Goal: Task Accomplishment & Management: Use online tool/utility

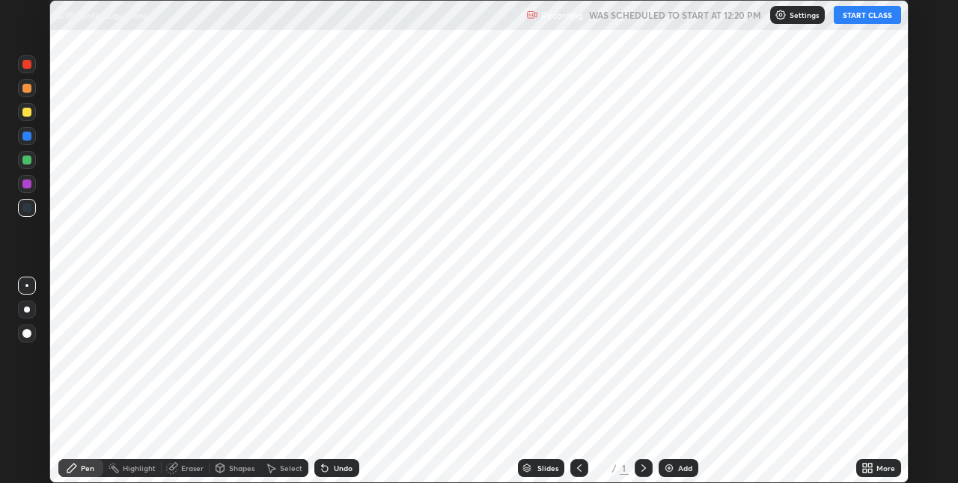
scroll to position [483, 958]
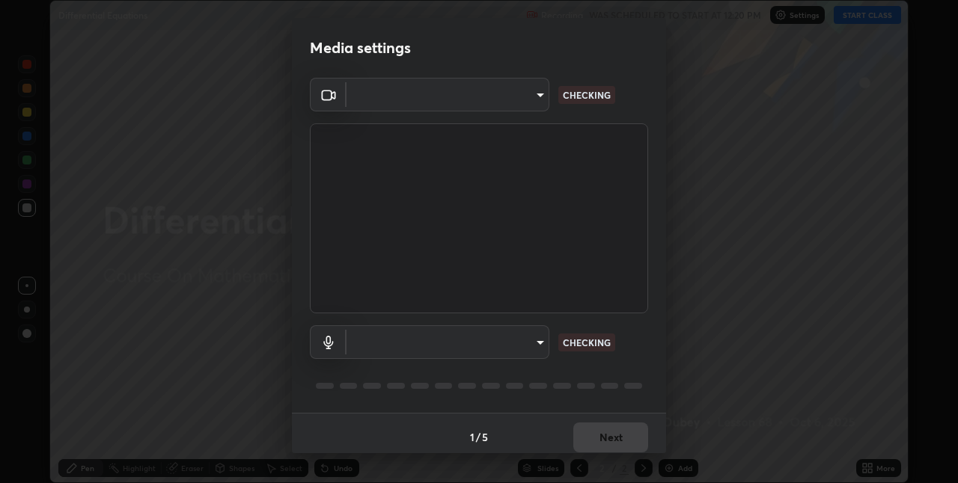
type input "60fceefa1ff133a458e9dacb52b3a7761017f46870fbbe5b76b29231bfb8dda7"
click at [397, 342] on body "Erase all Differential Equations Recording WAS SCHEDULED TO START AT 12:20 PM S…" at bounding box center [479, 241] width 958 height 483
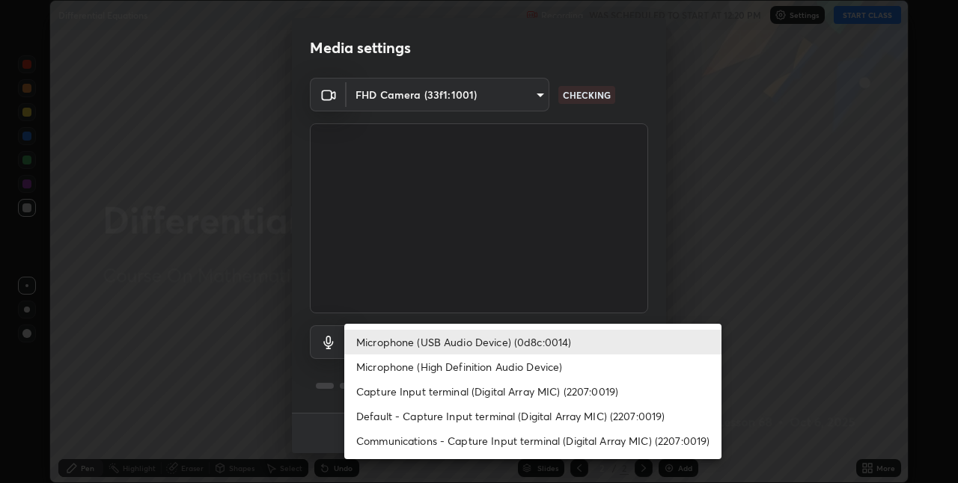
click at [391, 413] on li "Default - Capture Input terminal (Digital Array MIC) (2207:0019)" at bounding box center [532, 416] width 377 height 25
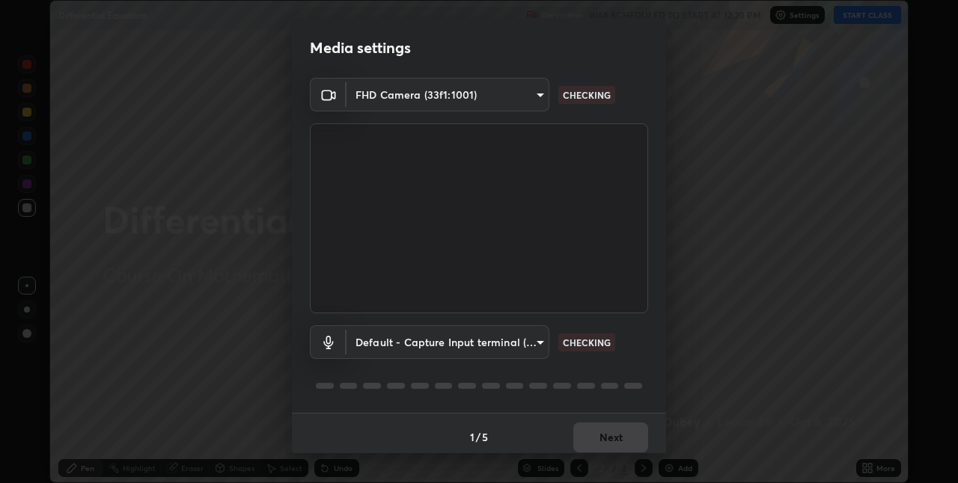
type input "default"
click at [599, 444] on button "Next" at bounding box center [610, 438] width 75 height 30
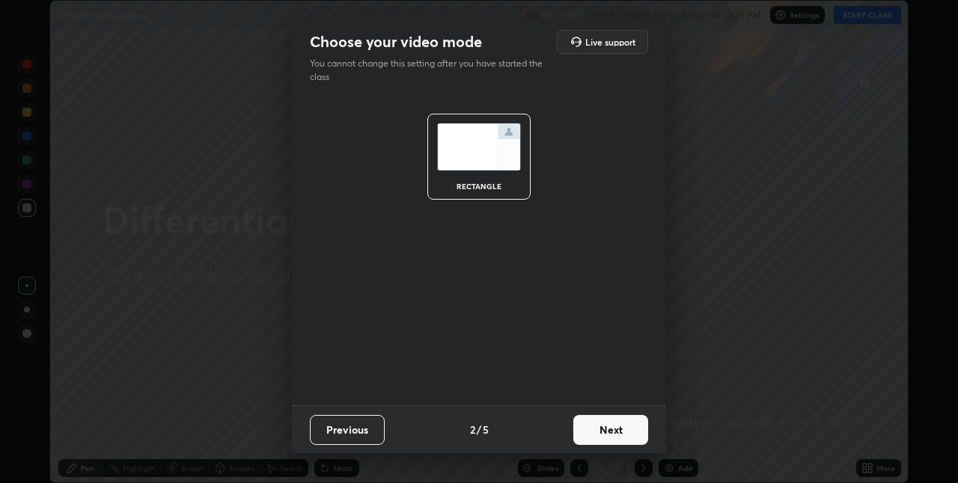
click at [609, 431] on button "Next" at bounding box center [610, 430] width 75 height 30
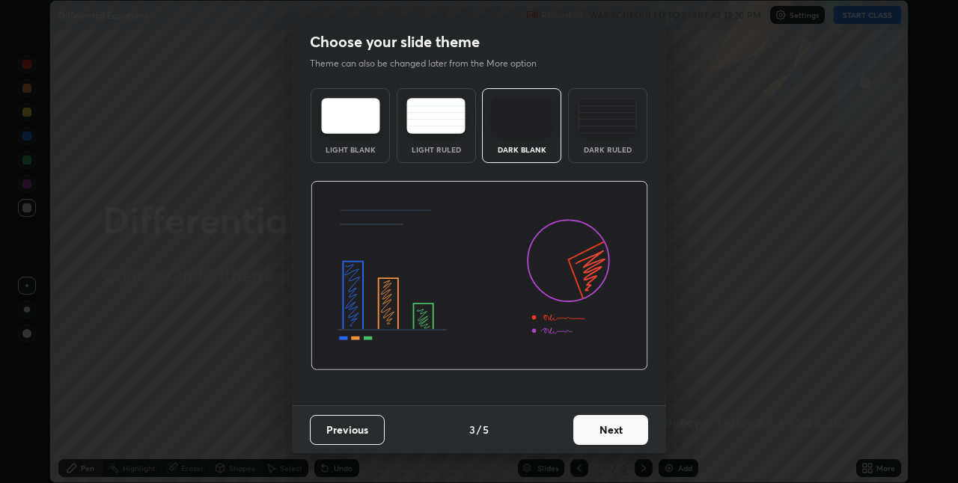
click at [609, 431] on button "Next" at bounding box center [610, 430] width 75 height 30
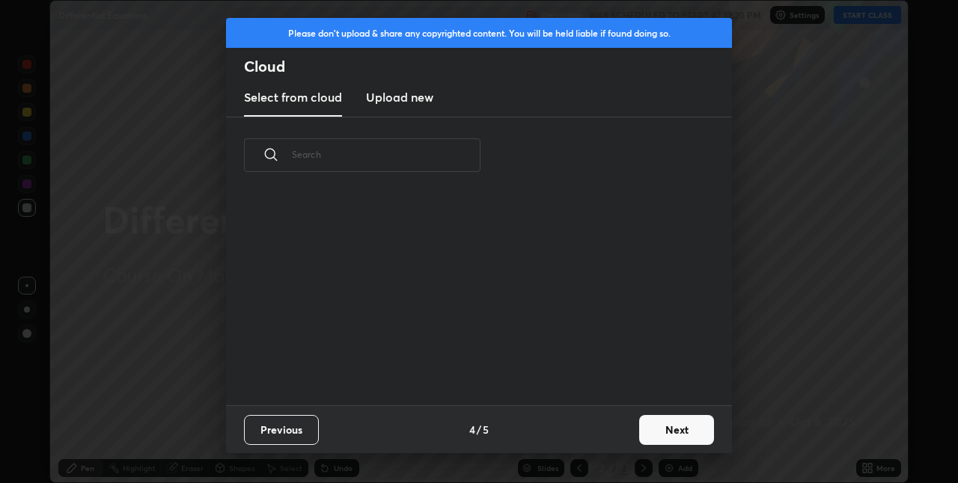
click at [609, 431] on div "Previous 4 / 5 Next" at bounding box center [479, 430] width 506 height 48
click at [667, 427] on button "Next" at bounding box center [676, 430] width 75 height 30
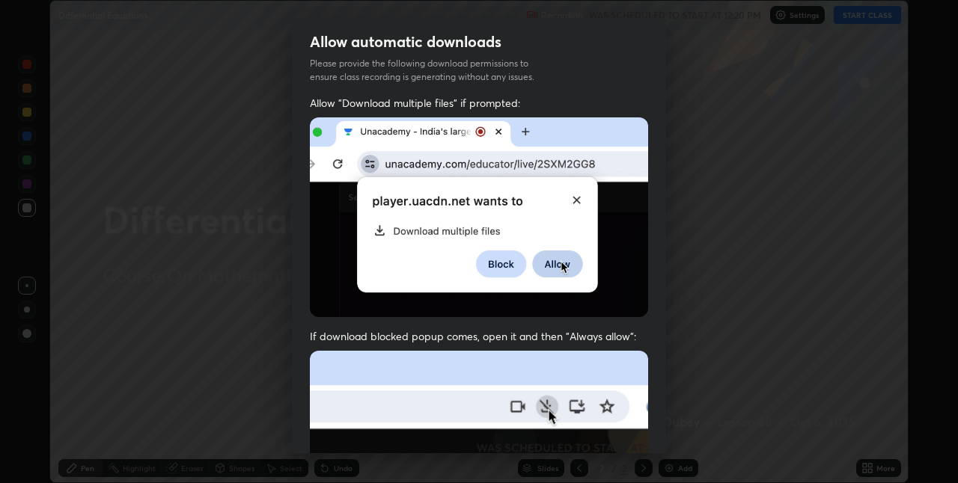
click at [678, 429] on div "Allow automatic downloads Please provide the following download permissions to …" at bounding box center [479, 241] width 958 height 483
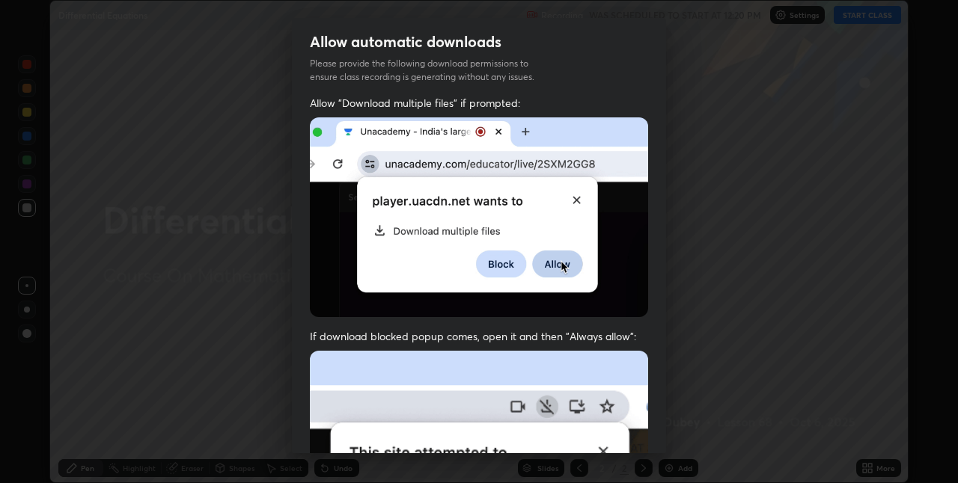
click at [678, 429] on div "Allow automatic downloads Please provide the following download permissions to …" at bounding box center [479, 241] width 958 height 483
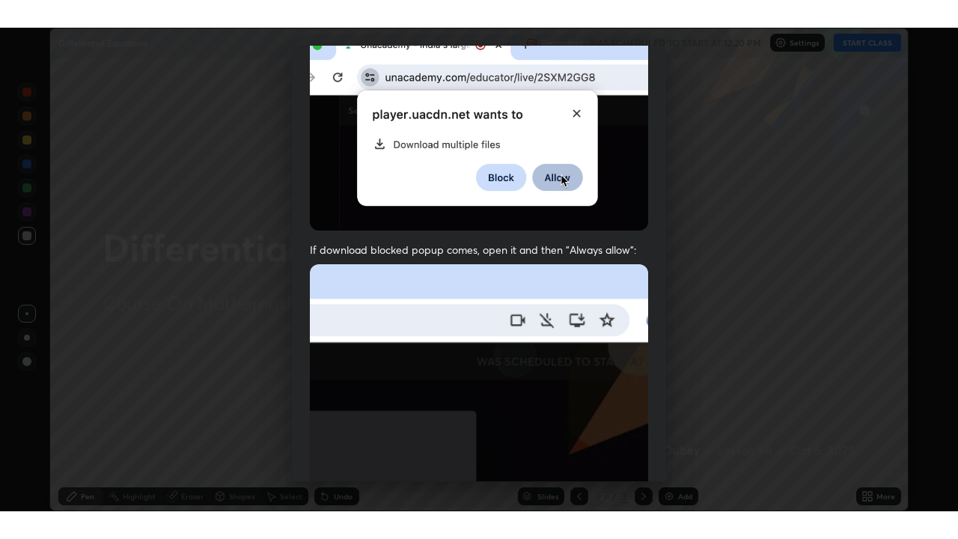
scroll to position [313, 0]
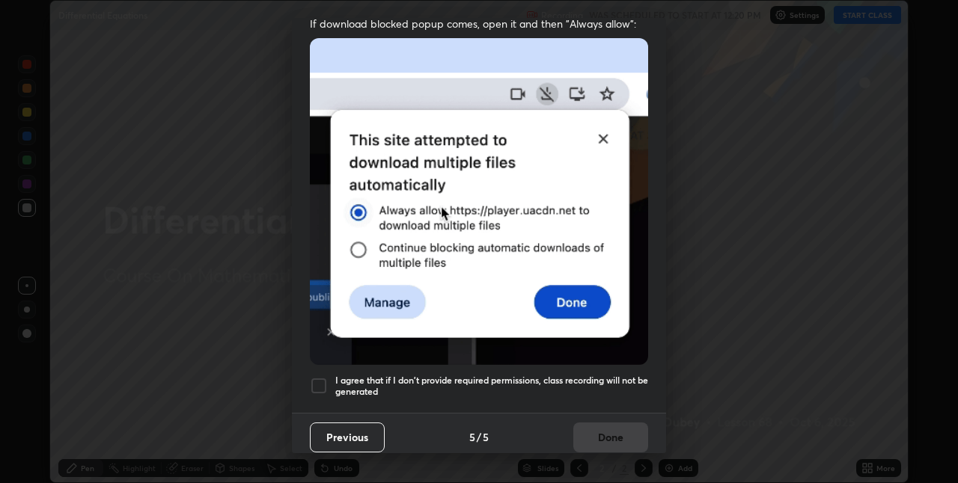
click at [325, 377] on div at bounding box center [319, 386] width 18 height 18
click at [602, 430] on button "Done" at bounding box center [610, 438] width 75 height 30
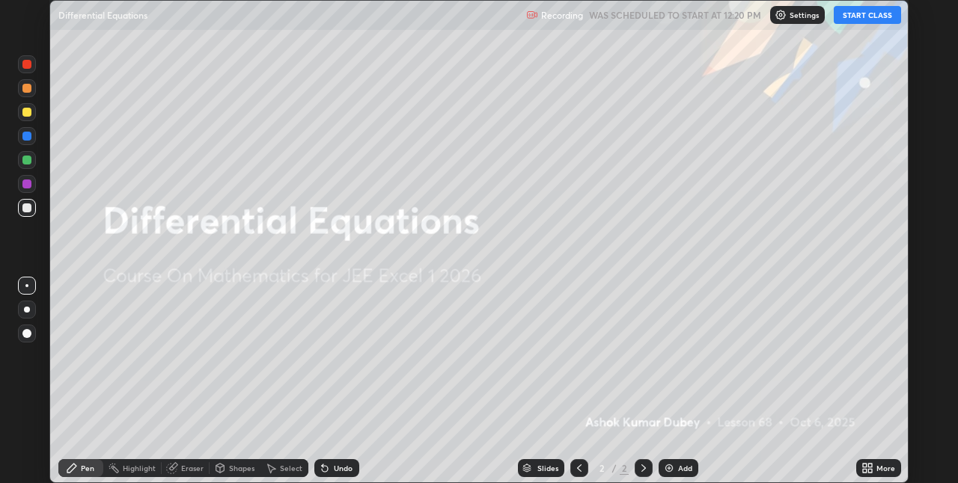
click at [857, 13] on button "START CLASS" at bounding box center [866, 15] width 67 height 18
click at [885, 466] on div "More" at bounding box center [885, 468] width 19 height 7
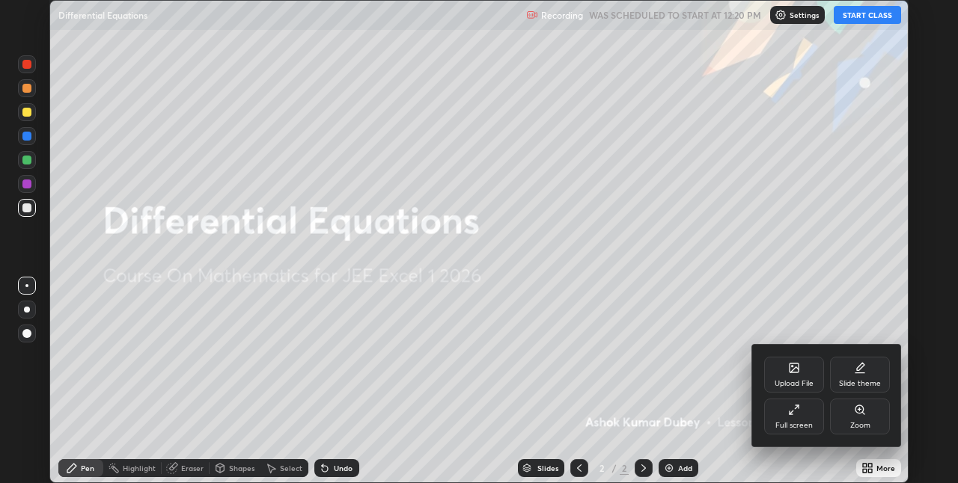
click at [802, 423] on div "Full screen" at bounding box center [793, 425] width 37 height 7
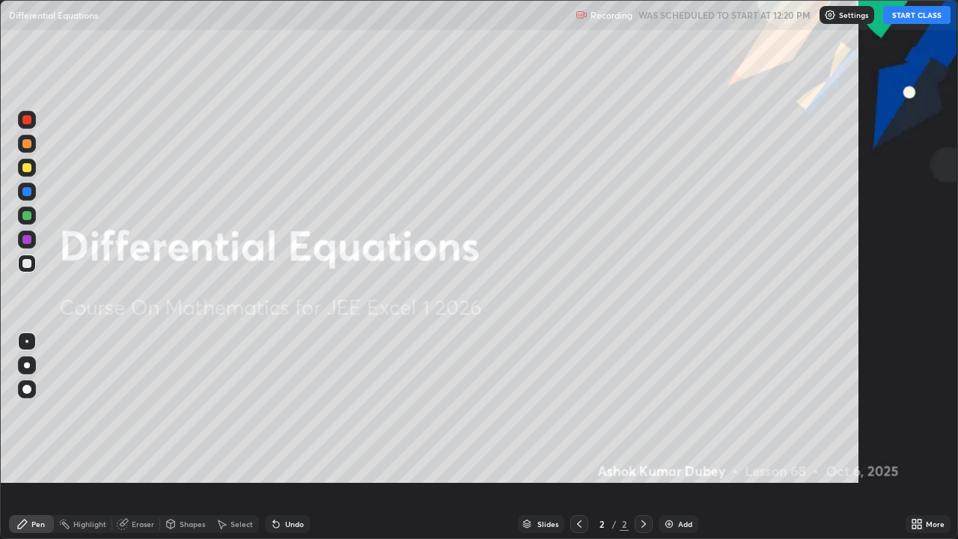
scroll to position [539, 958]
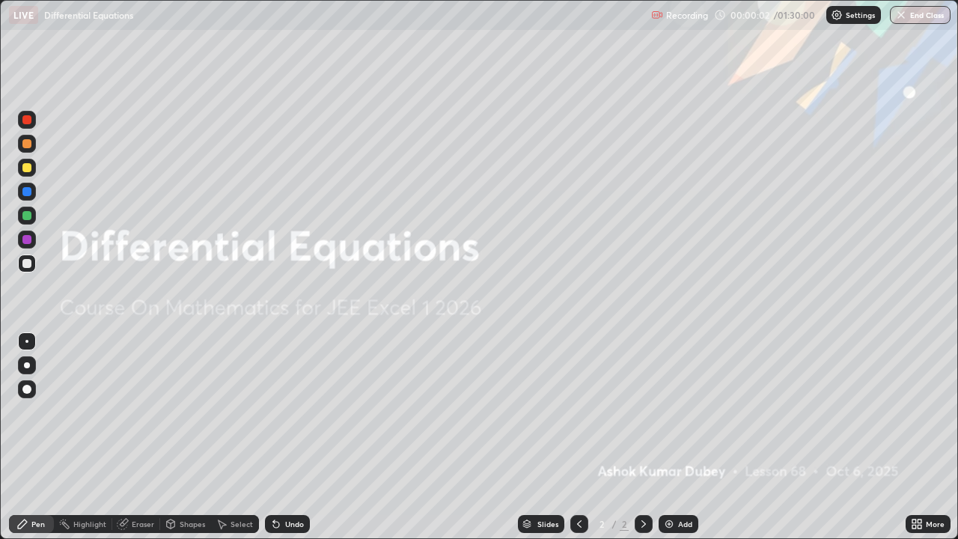
click at [641, 483] on icon at bounding box center [643, 523] width 4 height 7
click at [669, 483] on img at bounding box center [669, 524] width 12 height 12
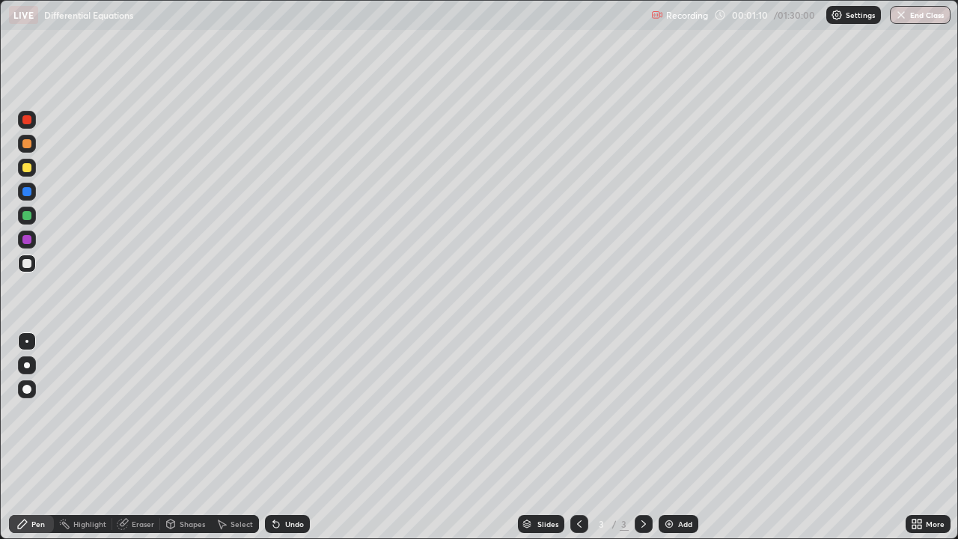
click at [134, 483] on div "Eraser" at bounding box center [136, 524] width 48 height 18
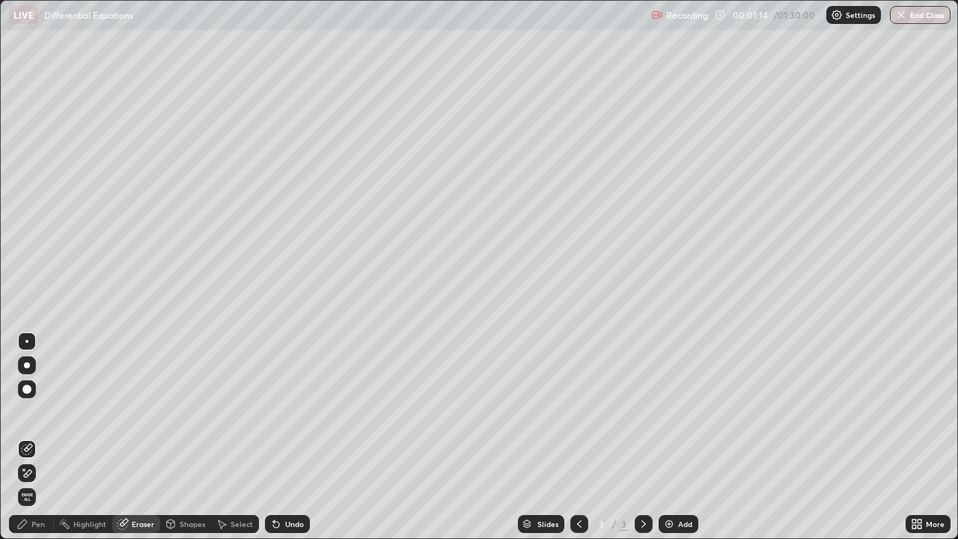
click at [39, 483] on div "Pen" at bounding box center [37, 523] width 13 height 7
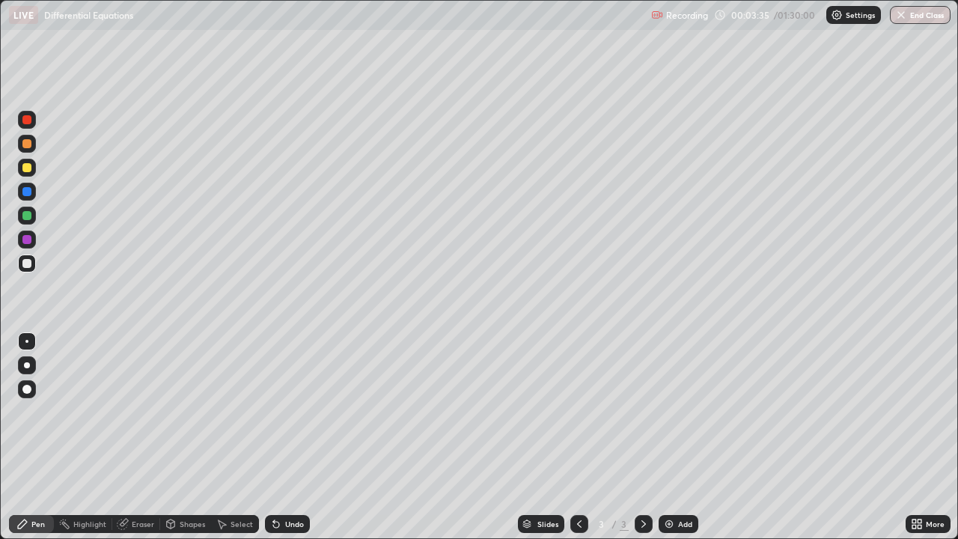
click at [137, 483] on div "Eraser" at bounding box center [143, 523] width 22 height 7
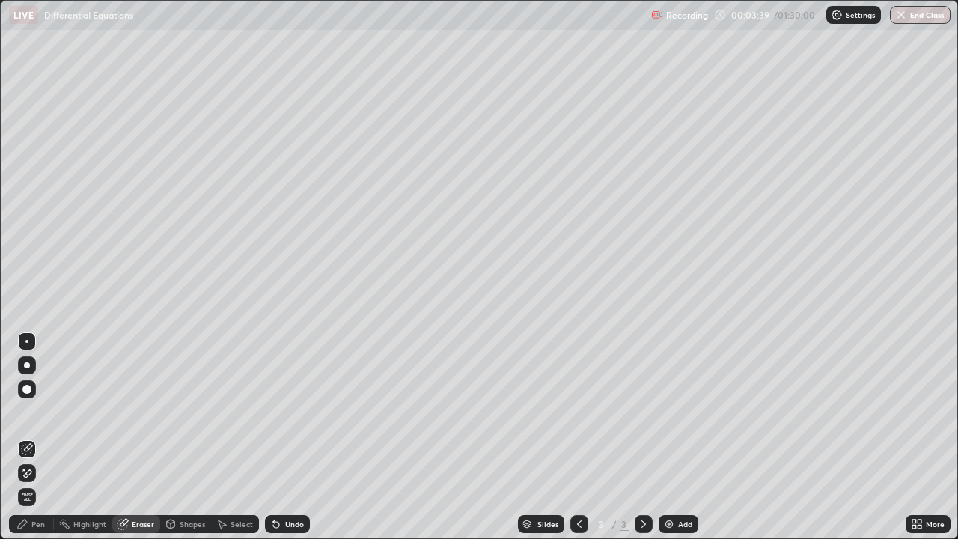
click at [40, 483] on div "Pen" at bounding box center [37, 523] width 13 height 7
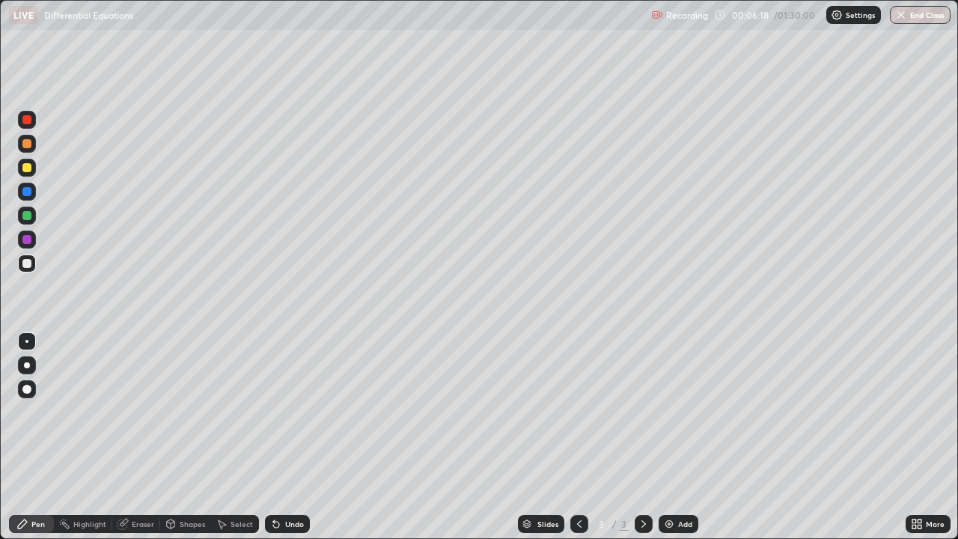
click at [144, 483] on div "Eraser" at bounding box center [136, 524] width 48 height 18
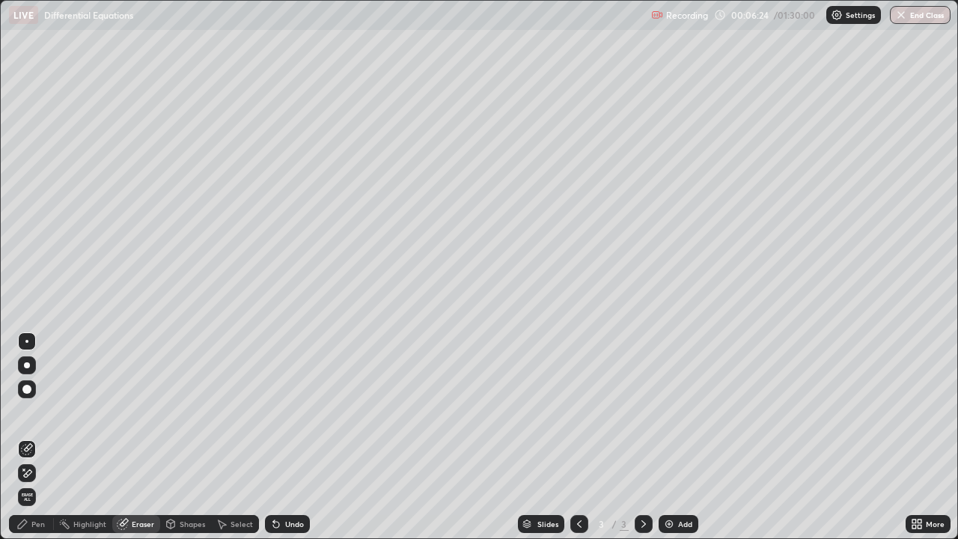
click at [37, 483] on div "Pen" at bounding box center [37, 523] width 13 height 7
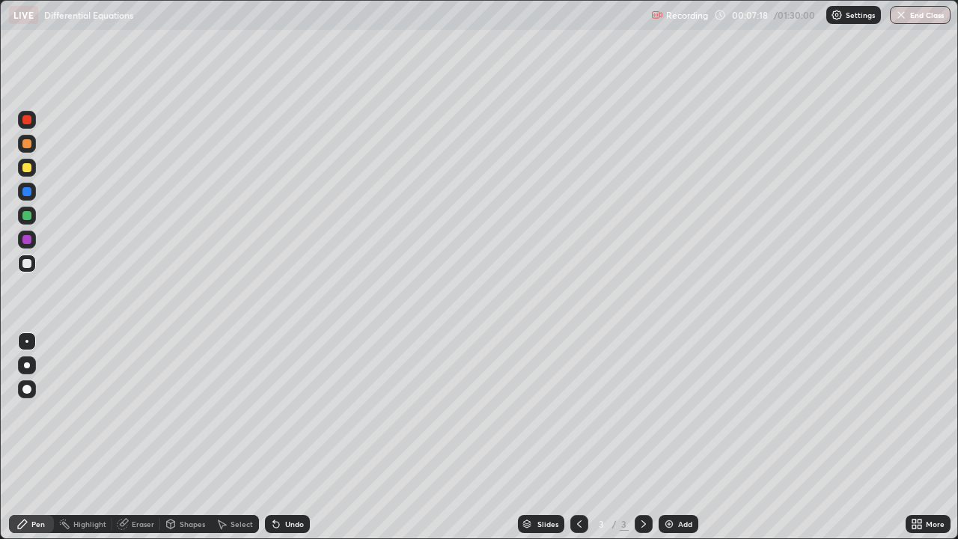
click at [136, 483] on div "Eraser" at bounding box center [143, 523] width 22 height 7
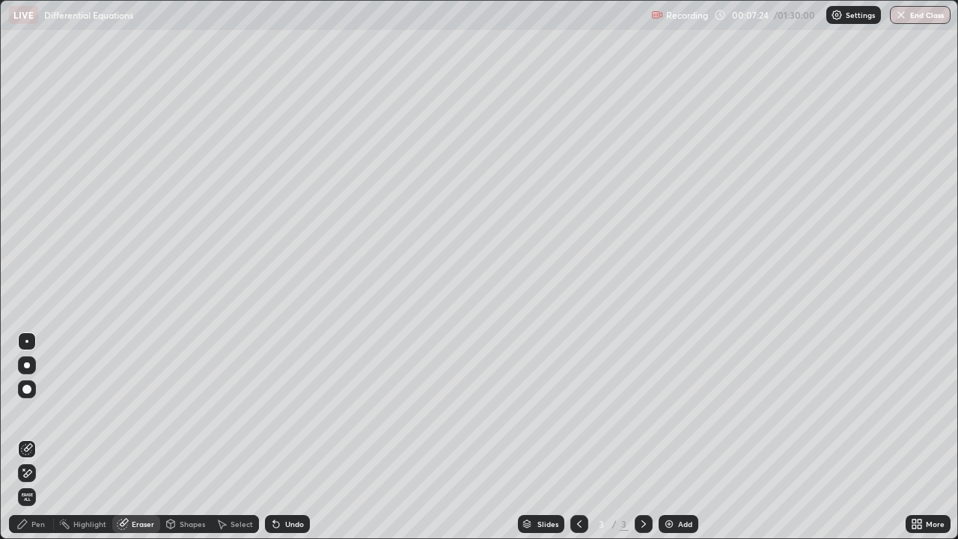
click at [31, 483] on div "Pen" at bounding box center [31, 524] width 45 height 18
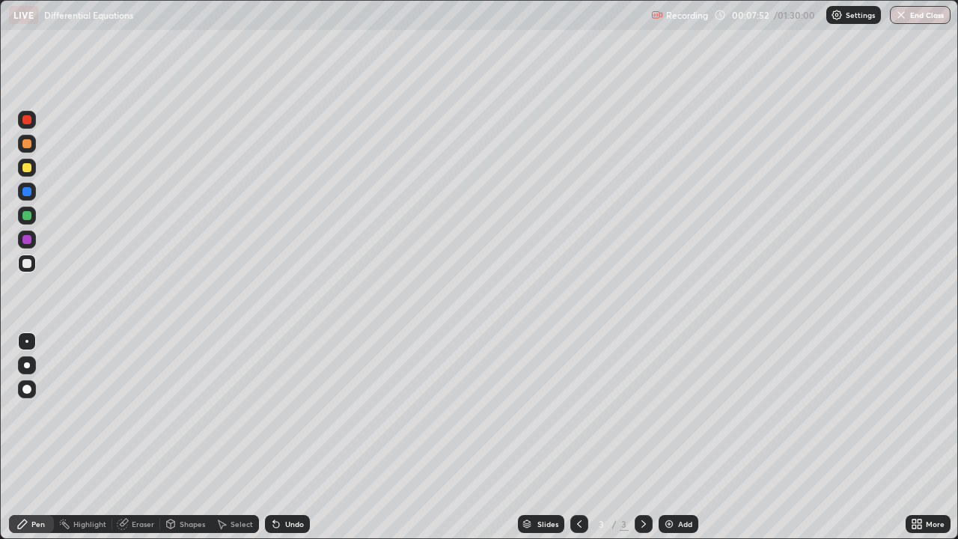
click at [130, 483] on div "Eraser" at bounding box center [136, 524] width 48 height 18
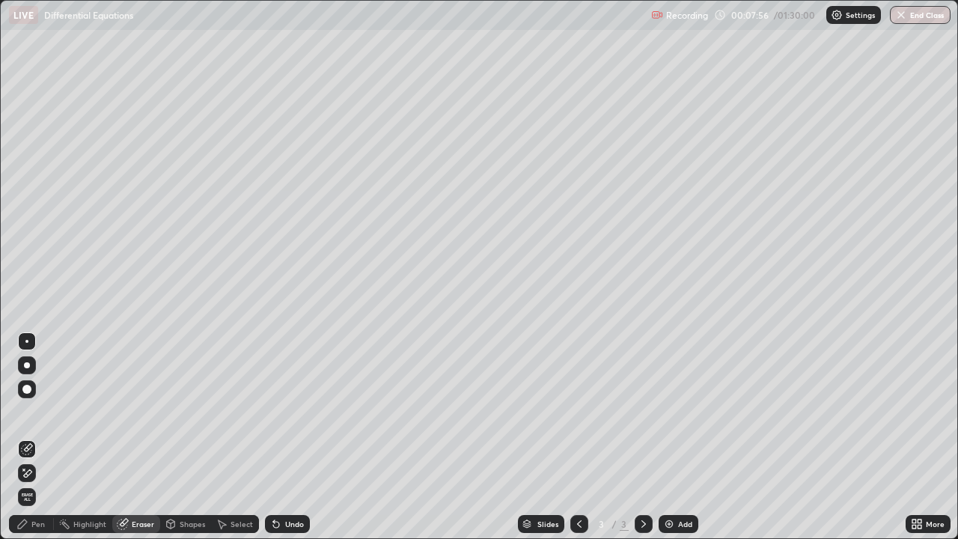
click at [42, 483] on div "Pen" at bounding box center [37, 523] width 13 height 7
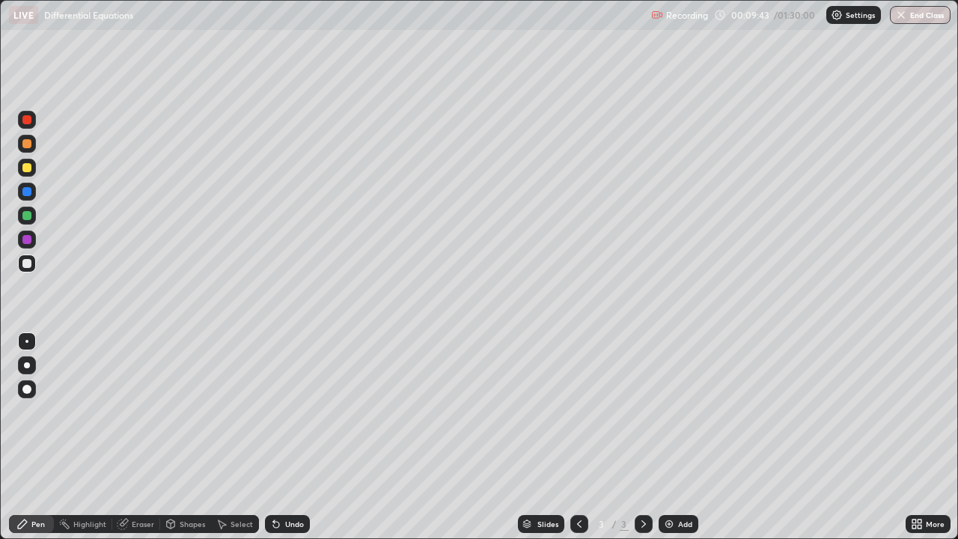
click at [25, 167] on div at bounding box center [26, 167] width 9 height 9
click at [649, 483] on div at bounding box center [643, 524] width 18 height 18
click at [666, 483] on img at bounding box center [669, 524] width 12 height 12
click at [137, 483] on div "Eraser" at bounding box center [143, 523] width 22 height 7
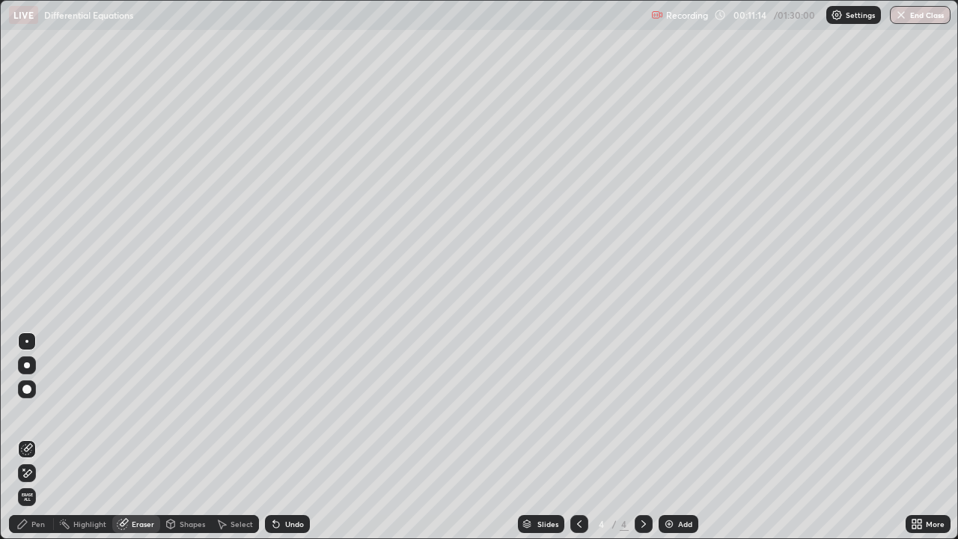
click at [39, 483] on div "Pen" at bounding box center [37, 523] width 13 height 7
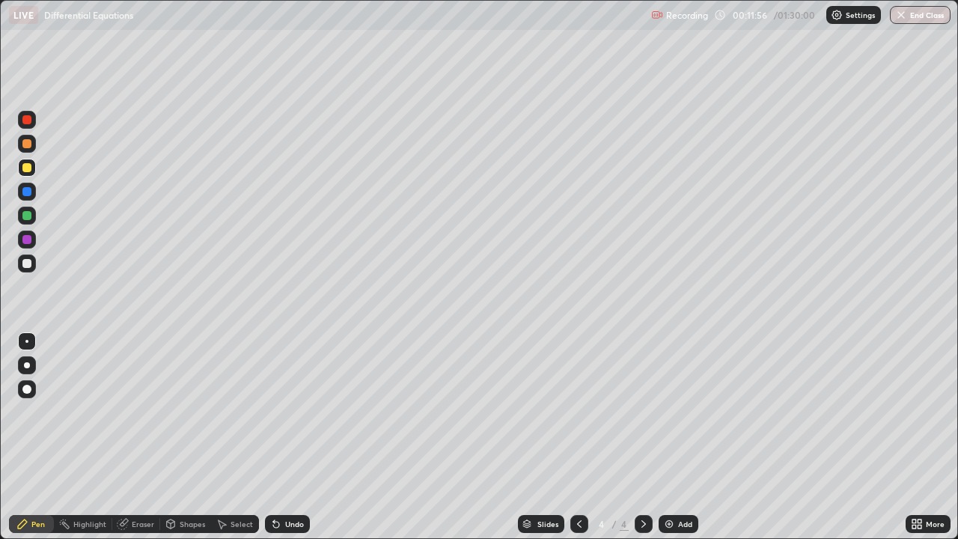
click at [138, 483] on div "Eraser" at bounding box center [143, 523] width 22 height 7
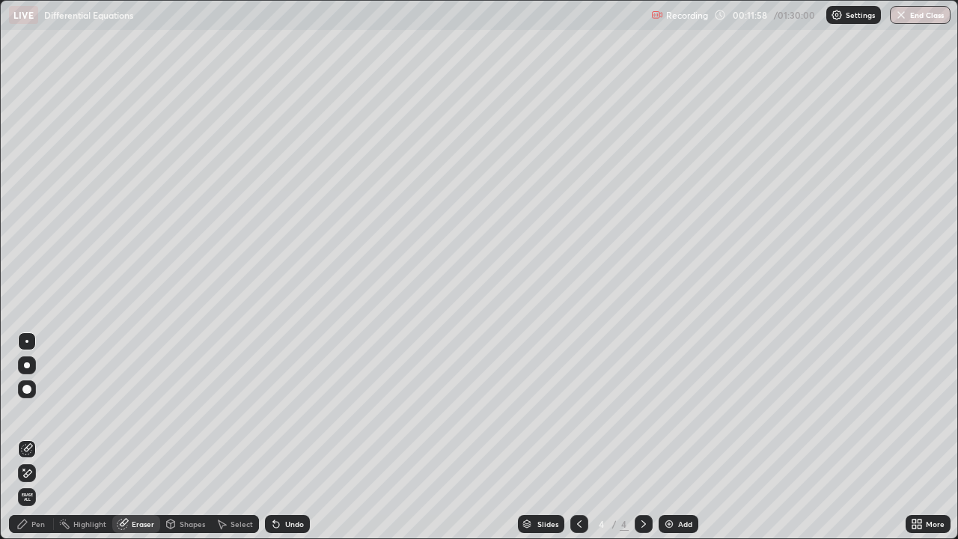
click at [38, 483] on div "Pen" at bounding box center [37, 523] width 13 height 7
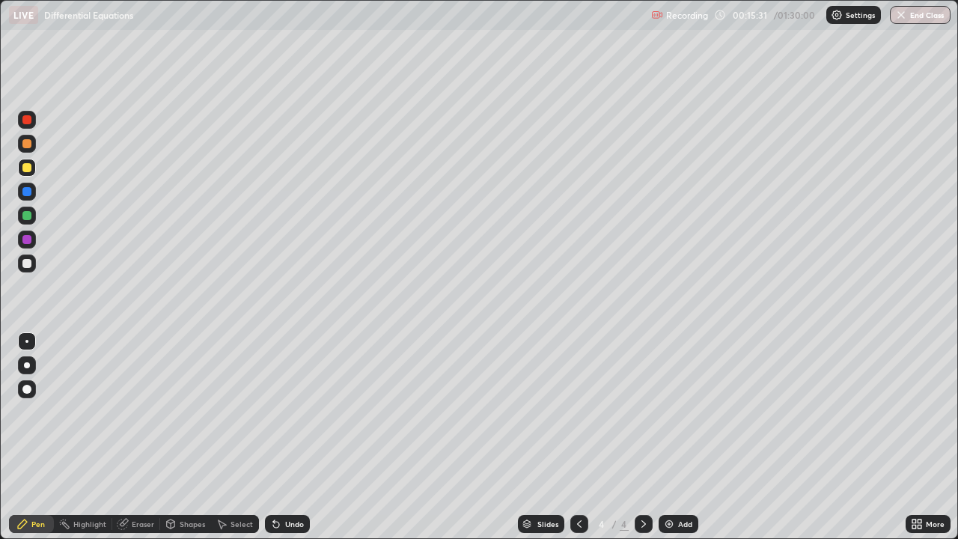
click at [144, 483] on div "Eraser" at bounding box center [143, 523] width 22 height 7
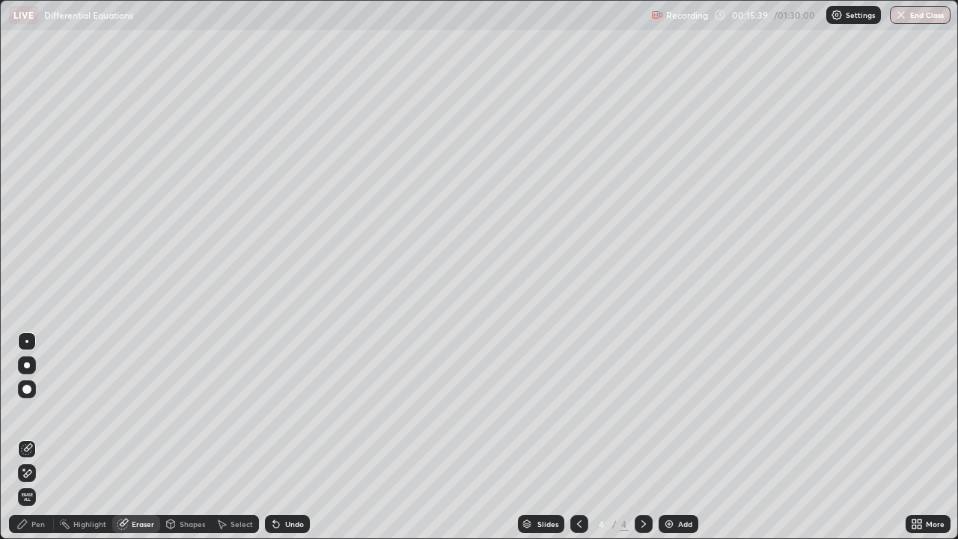
click at [36, 483] on div "Pen" at bounding box center [37, 523] width 13 height 7
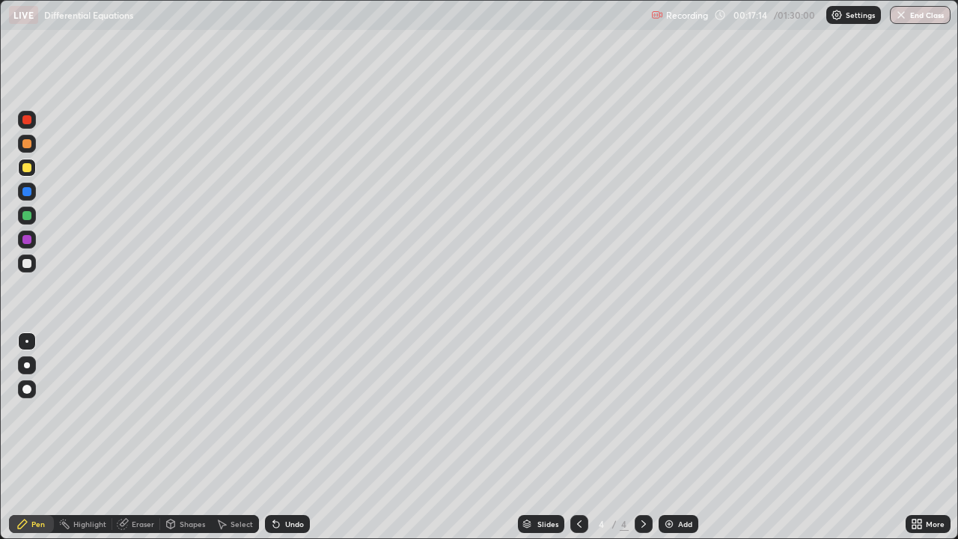
click at [647, 483] on icon at bounding box center [643, 524] width 12 height 12
click at [664, 483] on img at bounding box center [669, 524] width 12 height 12
click at [139, 483] on div "Eraser" at bounding box center [143, 523] width 22 height 7
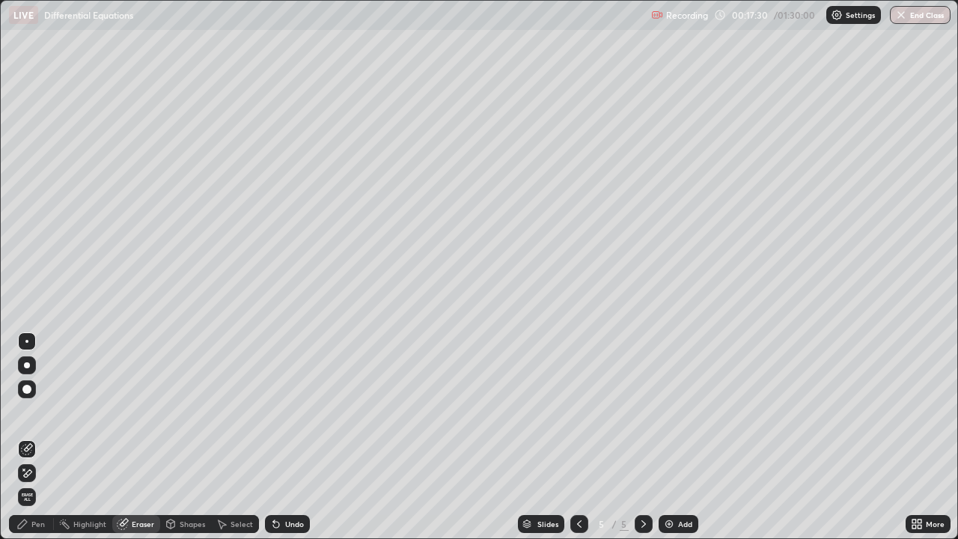
click at [37, 483] on div "Pen" at bounding box center [37, 523] width 13 height 7
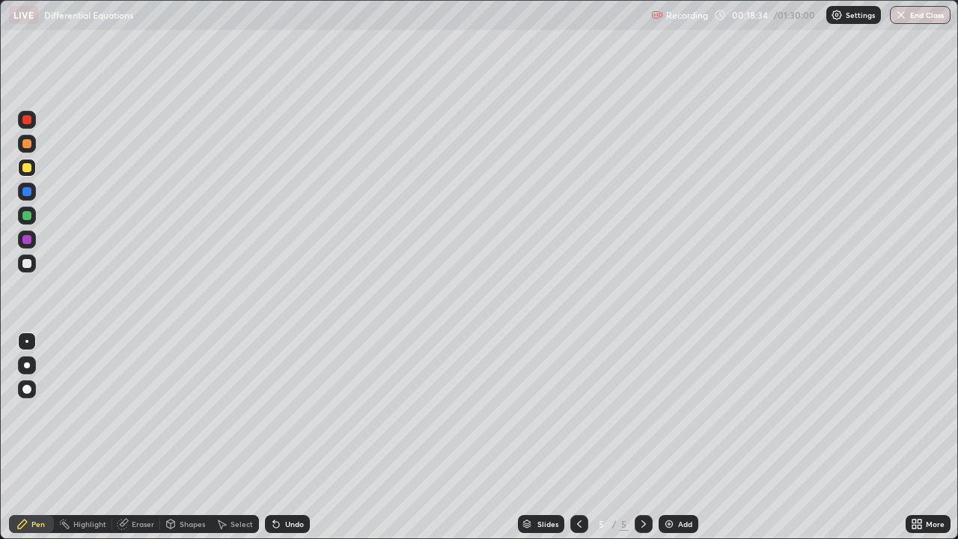
click at [25, 264] on div at bounding box center [26, 263] width 9 height 9
click at [144, 483] on div "Eraser" at bounding box center [143, 523] width 22 height 7
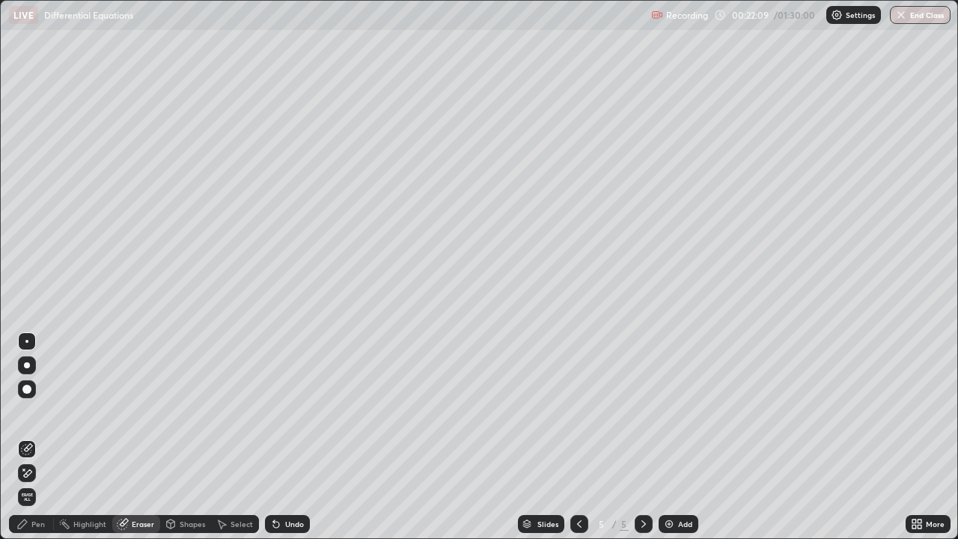
click at [37, 483] on div "Pen" at bounding box center [37, 523] width 13 height 7
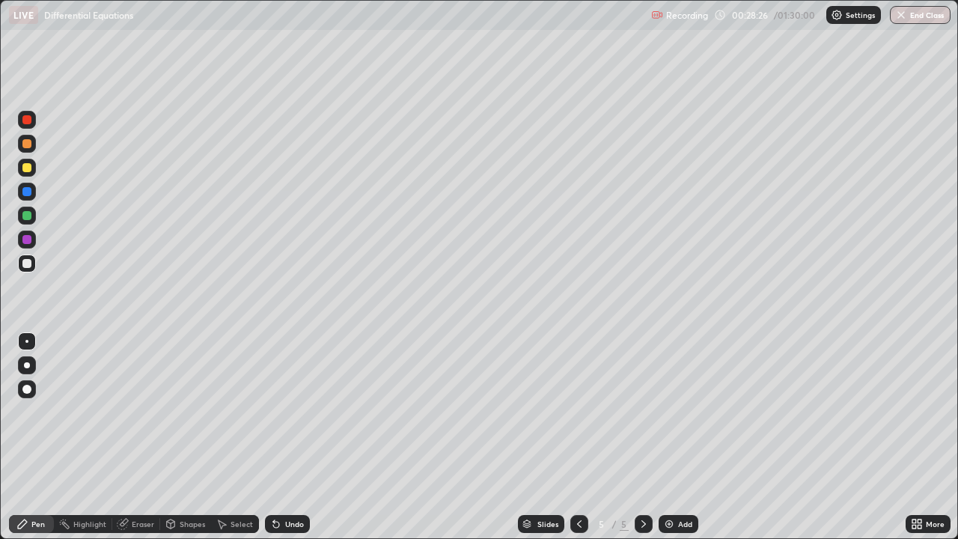
click at [648, 483] on div at bounding box center [643, 524] width 18 height 18
click at [666, 483] on img at bounding box center [669, 524] width 12 height 12
click at [137, 483] on div "Eraser" at bounding box center [143, 523] width 22 height 7
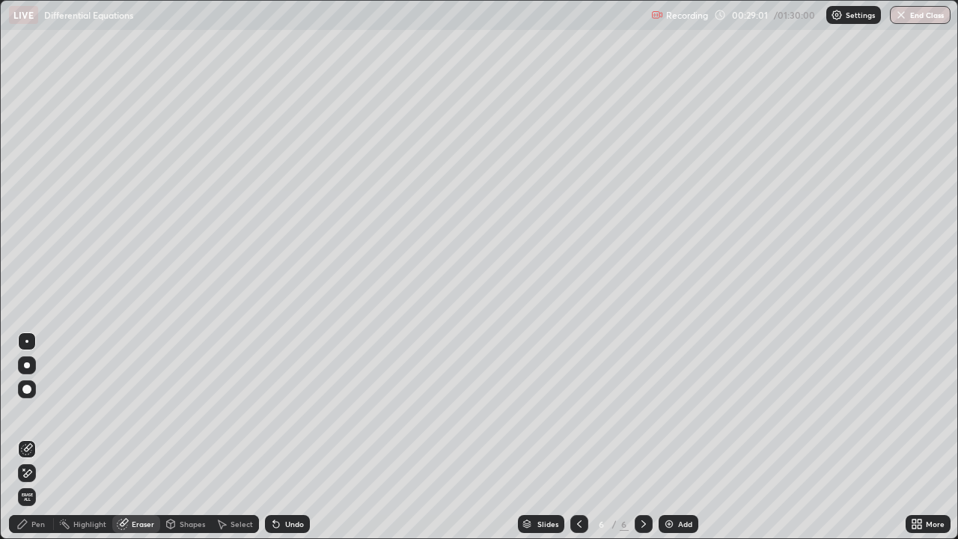
click at [39, 483] on div "Pen" at bounding box center [31, 524] width 45 height 18
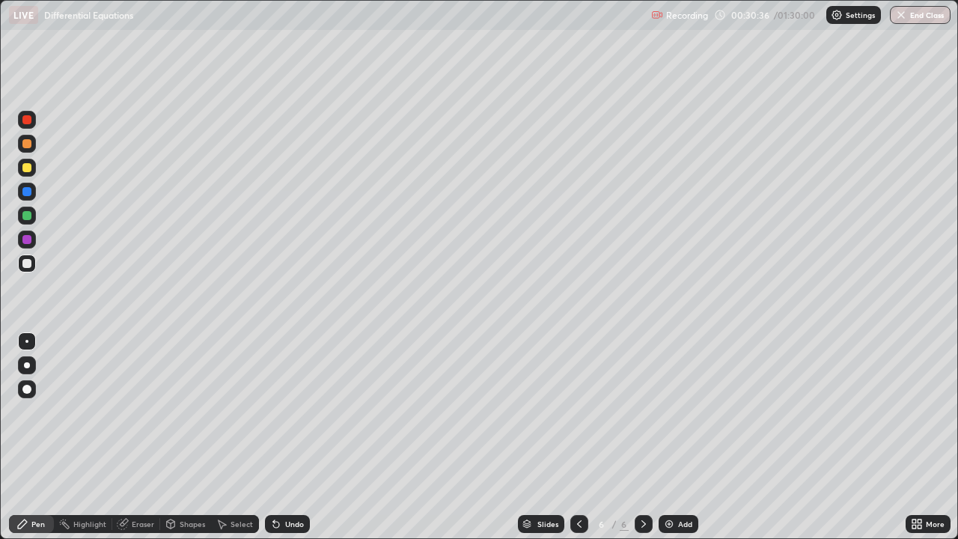
click at [140, 483] on div "Eraser" at bounding box center [143, 523] width 22 height 7
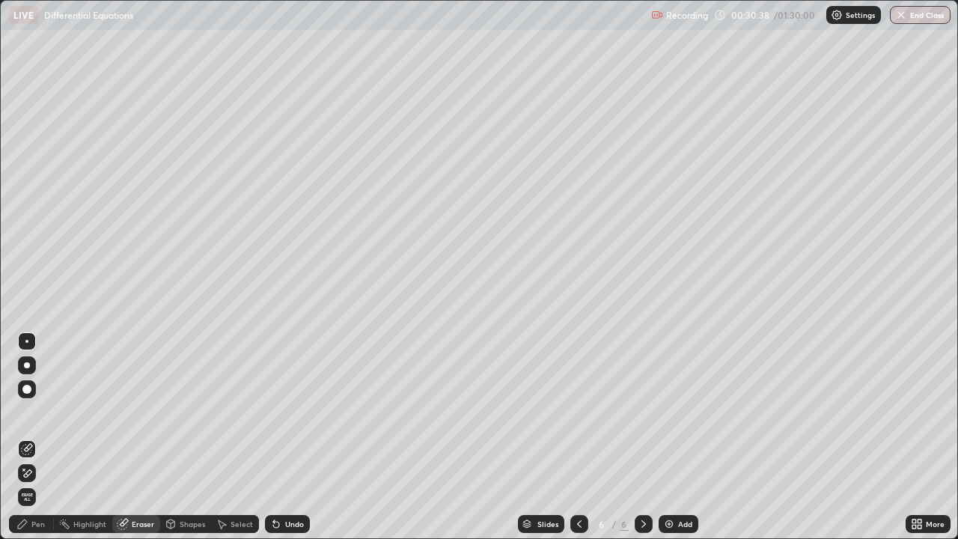
click at [38, 483] on div "Pen" at bounding box center [37, 523] width 13 height 7
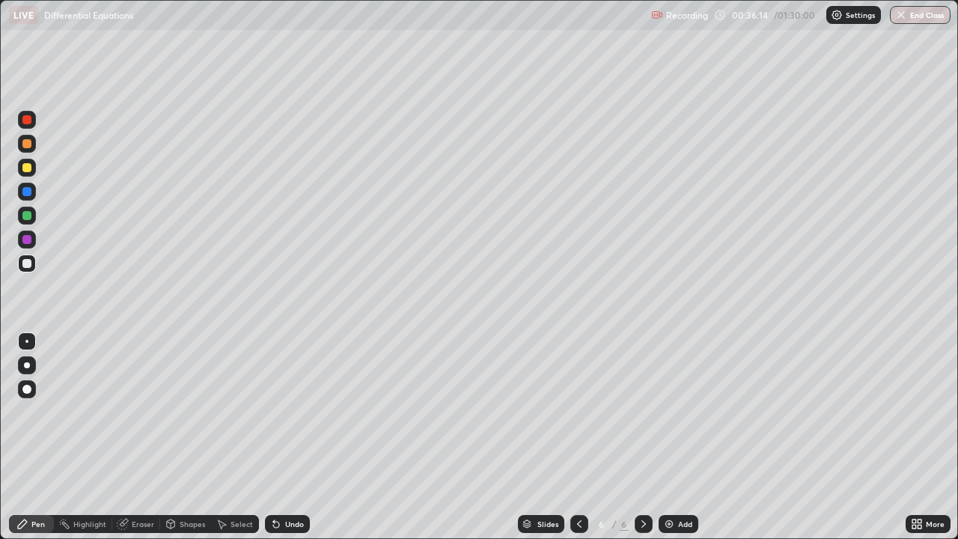
click at [642, 483] on icon at bounding box center [643, 524] width 12 height 12
click at [664, 483] on img at bounding box center [669, 524] width 12 height 12
click at [22, 213] on div at bounding box center [27, 215] width 18 height 18
click at [27, 169] on div at bounding box center [26, 167] width 9 height 9
click at [643, 483] on icon at bounding box center [643, 524] width 12 height 12
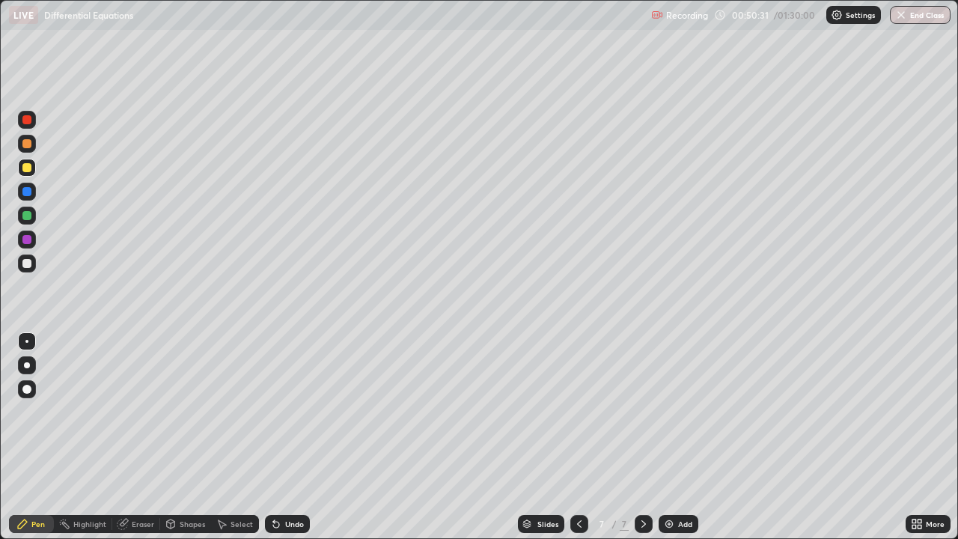
click at [664, 483] on img at bounding box center [669, 524] width 12 height 12
click at [30, 262] on div at bounding box center [26, 263] width 9 height 9
click at [641, 483] on icon at bounding box center [643, 524] width 12 height 12
click at [669, 483] on div "Add" at bounding box center [678, 524] width 40 height 18
click at [663, 483] on img at bounding box center [669, 524] width 12 height 12
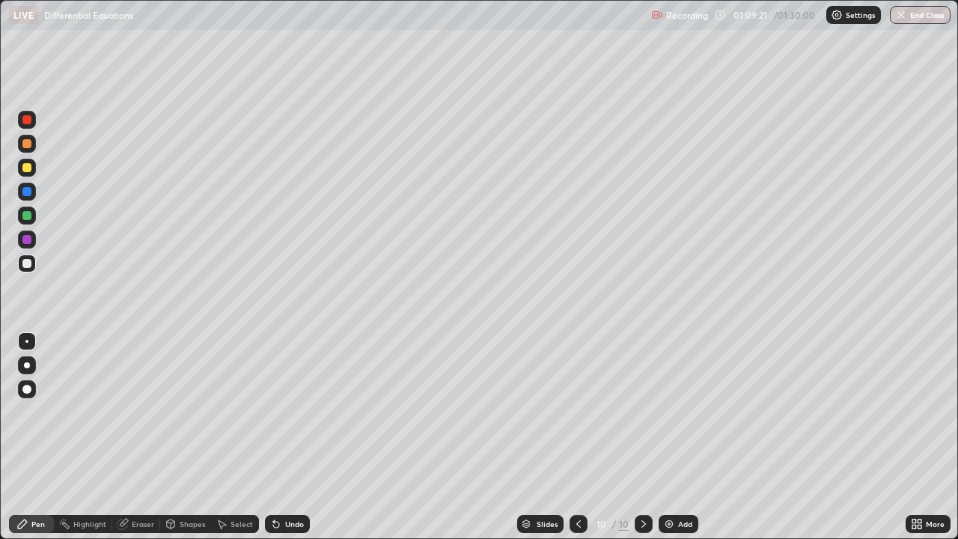
click at [138, 483] on div "Eraser" at bounding box center [143, 523] width 22 height 7
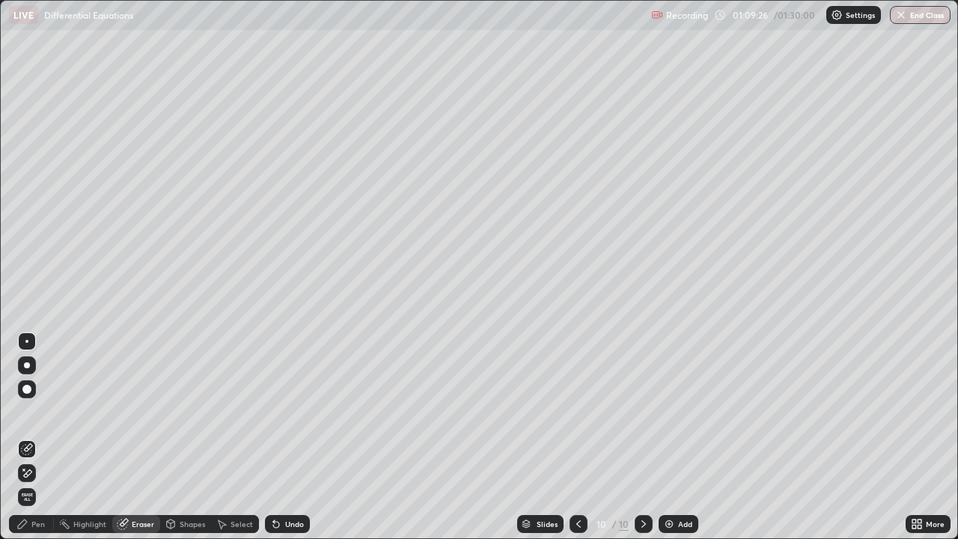
click at [40, 483] on div "Pen" at bounding box center [37, 523] width 13 height 7
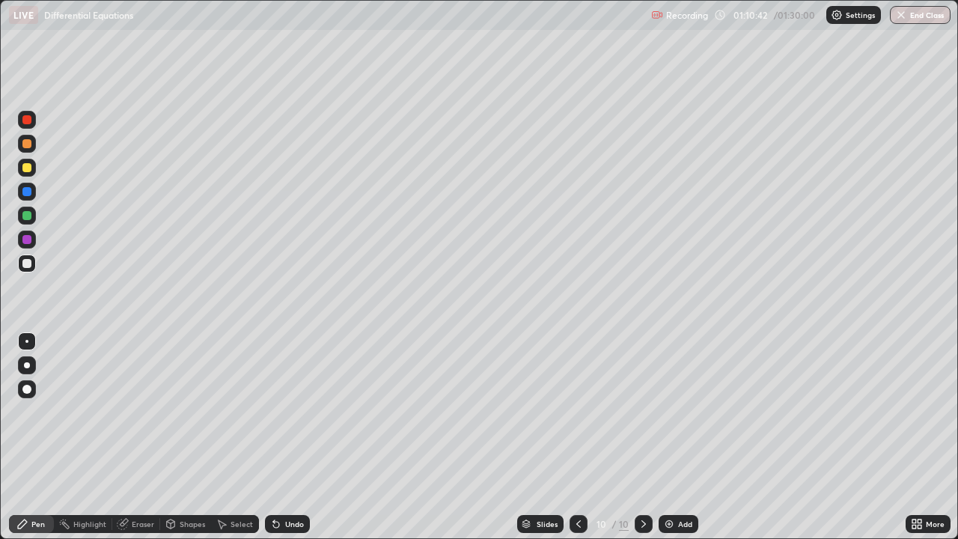
click at [146, 483] on div "Eraser" at bounding box center [143, 523] width 22 height 7
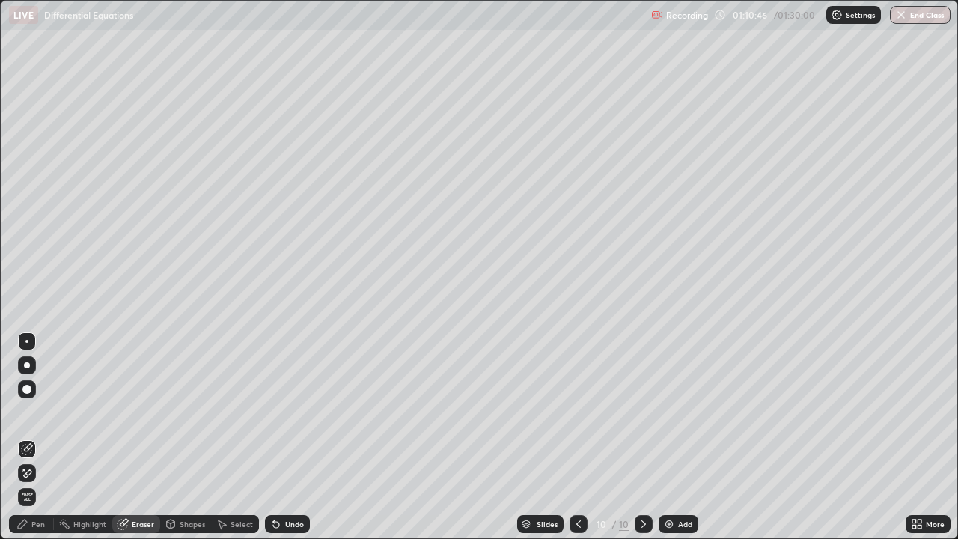
click at [37, 483] on div "Pen" at bounding box center [37, 523] width 13 height 7
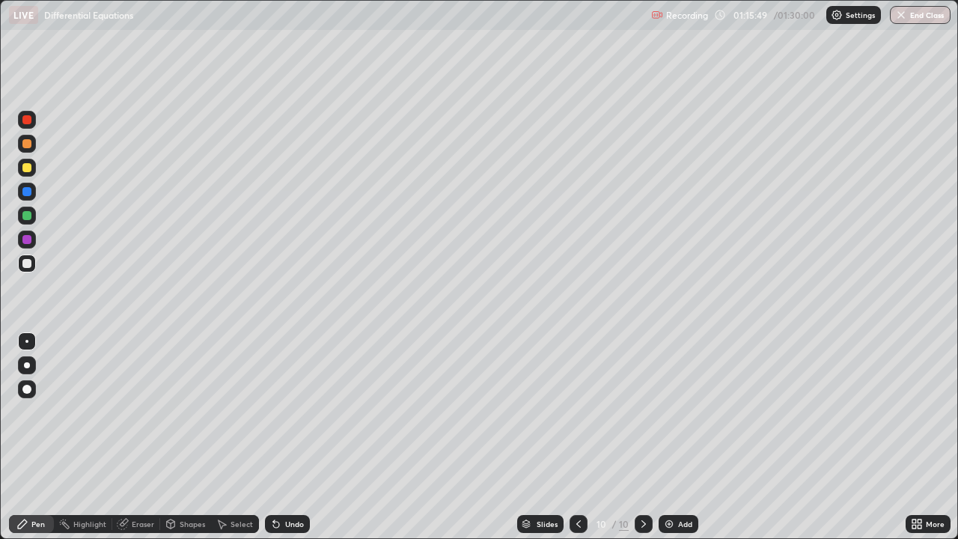
click at [640, 483] on icon at bounding box center [643, 524] width 12 height 12
click at [671, 483] on img at bounding box center [669, 524] width 12 height 12
click at [646, 483] on icon at bounding box center [643, 524] width 12 height 12
click at [668, 483] on img at bounding box center [669, 524] width 12 height 12
click at [934, 16] on button "End Class" at bounding box center [920, 15] width 59 height 18
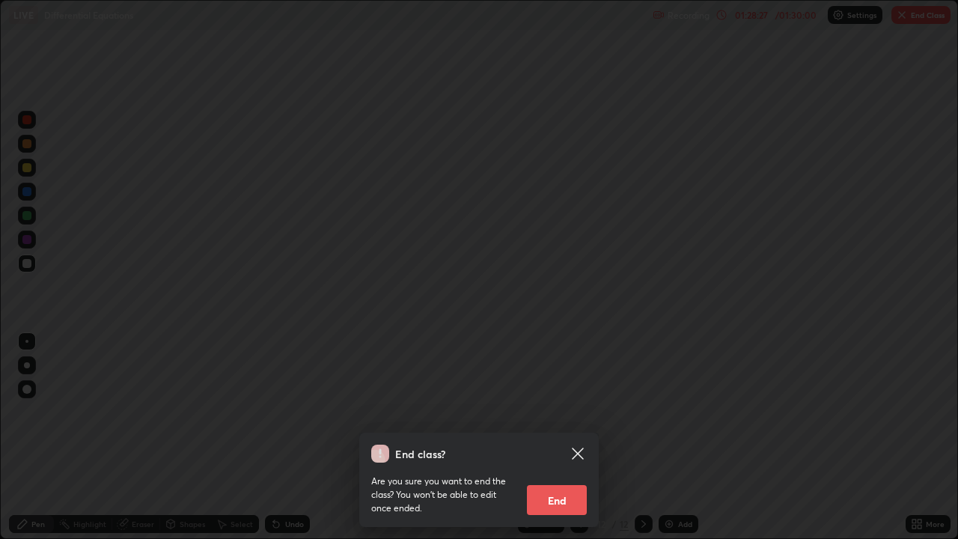
click at [565, 483] on button "End" at bounding box center [557, 500] width 60 height 30
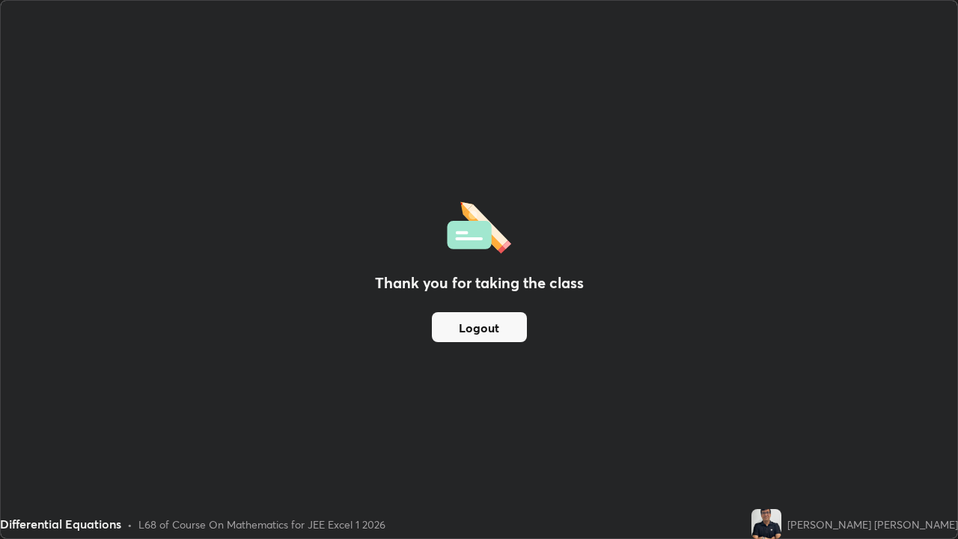
click at [488, 324] on button "Logout" at bounding box center [479, 327] width 95 height 30
